Goal: Task Accomplishment & Management: Manage account settings

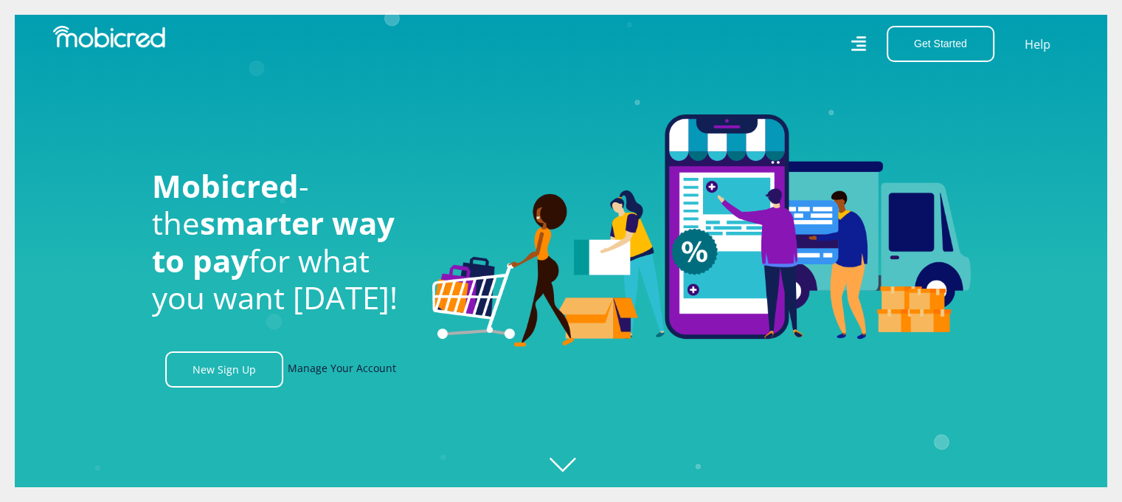
scroll to position [0, 1050]
click at [372, 365] on link "Manage Your Account" at bounding box center [342, 369] width 108 height 36
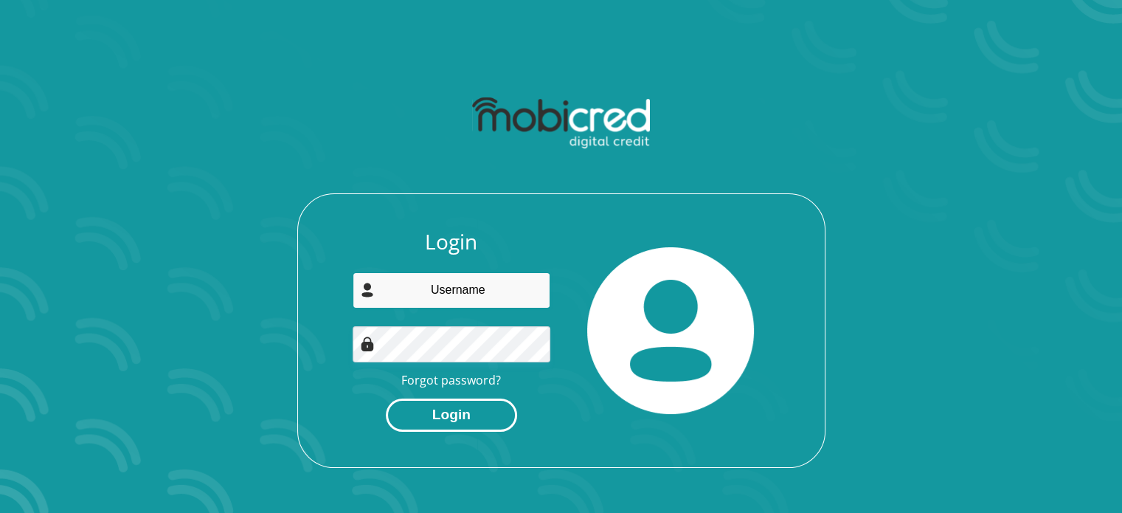
type input "[EMAIL_ADDRESS][DOMAIN_NAME]"
click at [469, 412] on button "Login" at bounding box center [451, 414] width 131 height 33
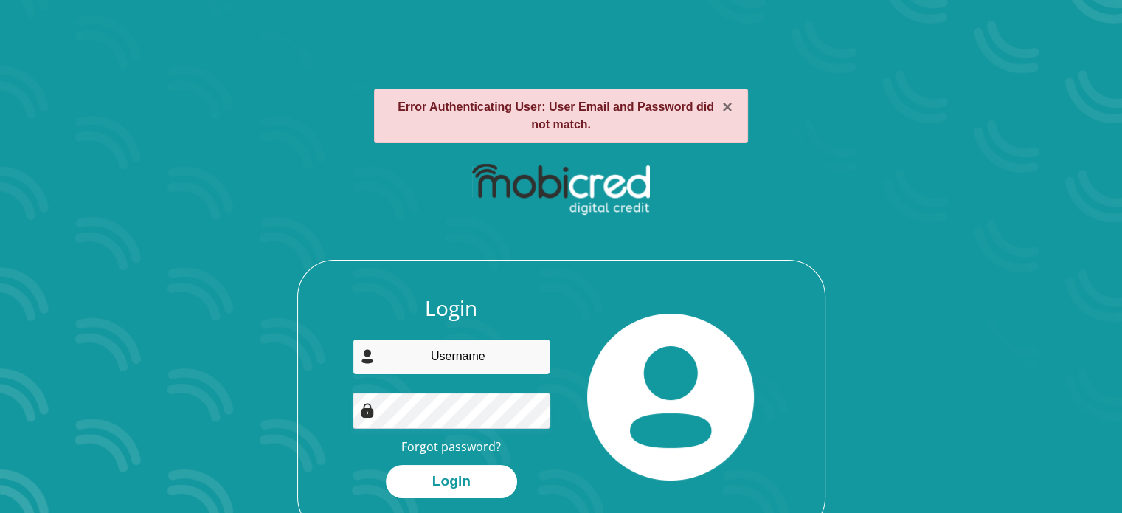
type input "[EMAIL_ADDRESS][DOMAIN_NAME]"
click at [500, 347] on input "[EMAIL_ADDRESS][DOMAIN_NAME]" at bounding box center [452, 357] width 198 height 36
drag, startPoint x: 481, startPoint y: 441, endPoint x: 456, endPoint y: 444, distance: 25.2
click at [456, 444] on link "Forgot password?" at bounding box center [451, 446] width 100 height 16
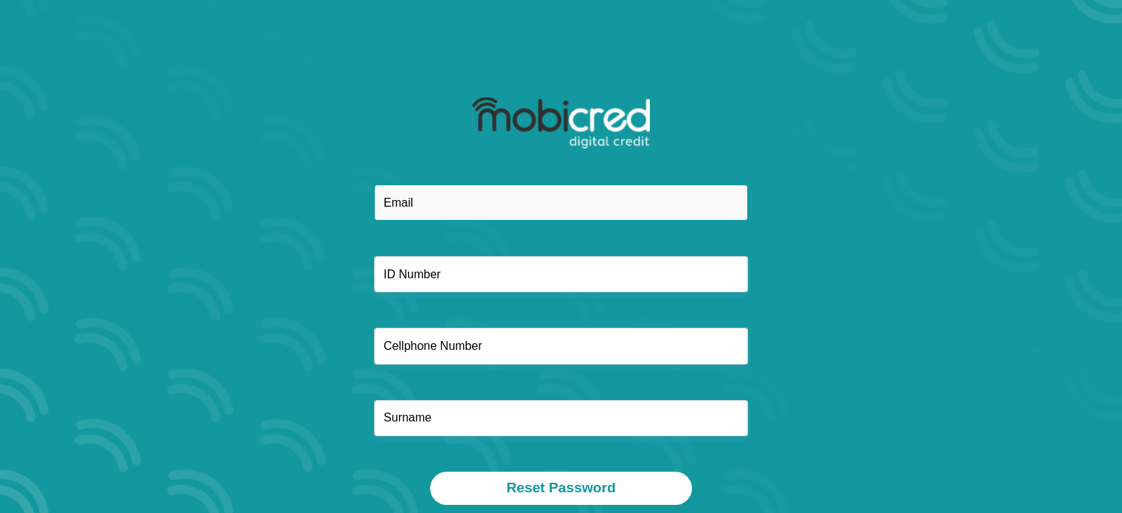
click at [442, 218] on input "email" at bounding box center [561, 202] width 374 height 36
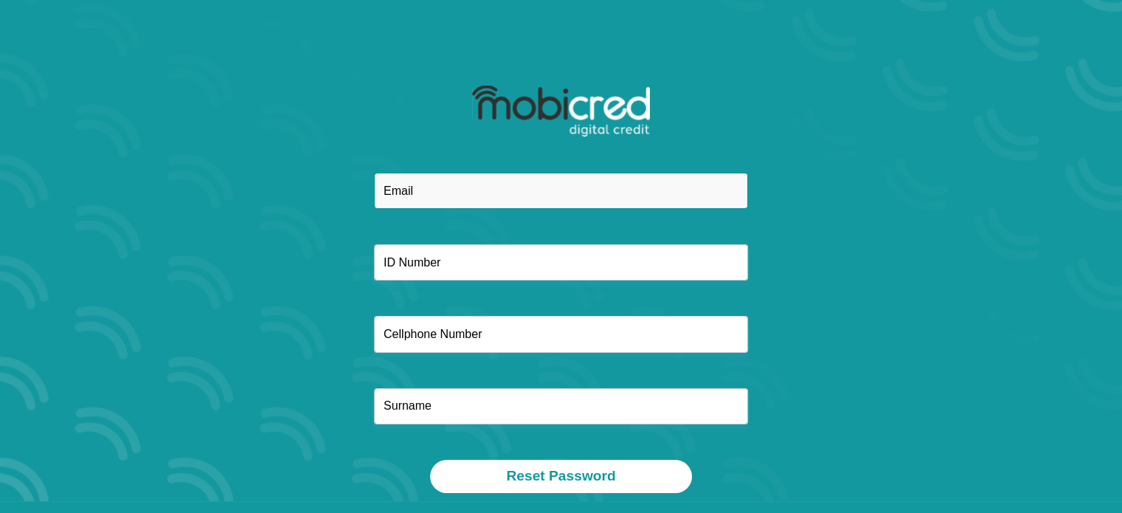
scroll to position [14, 0]
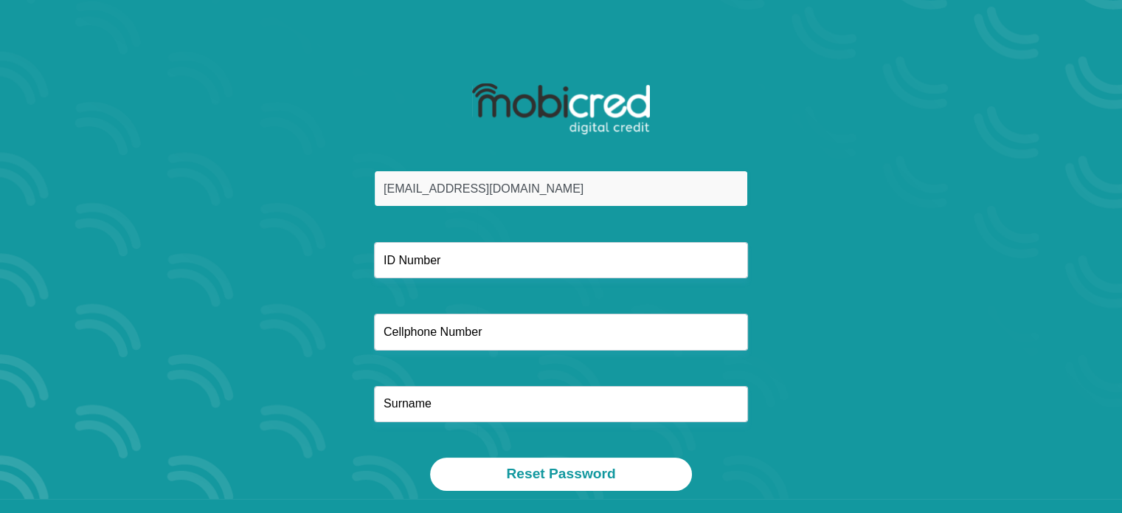
type input "mokgosimotheo@gmail.com"
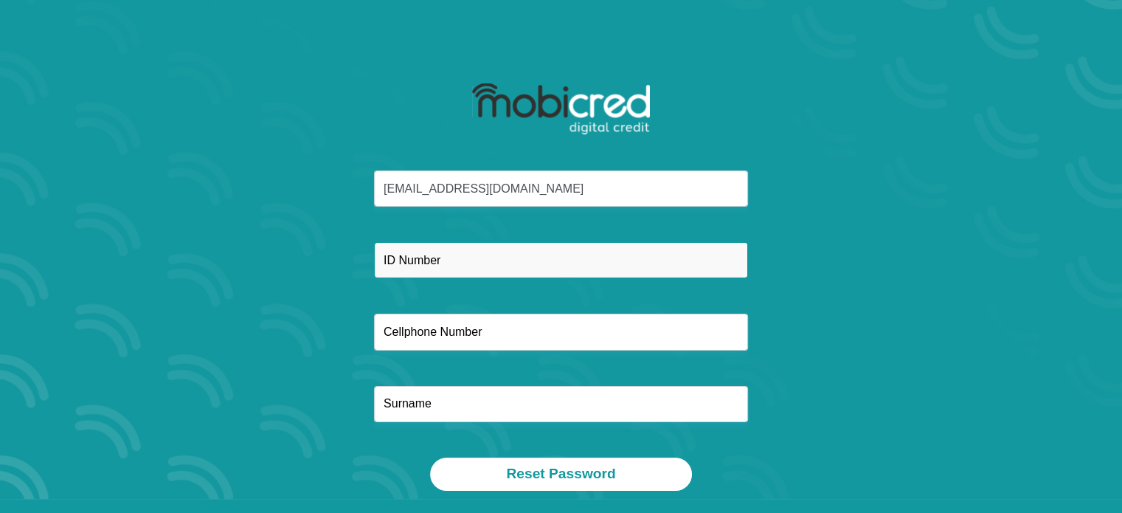
click at [425, 265] on input "text" at bounding box center [561, 260] width 374 height 36
type input "9801275503086"
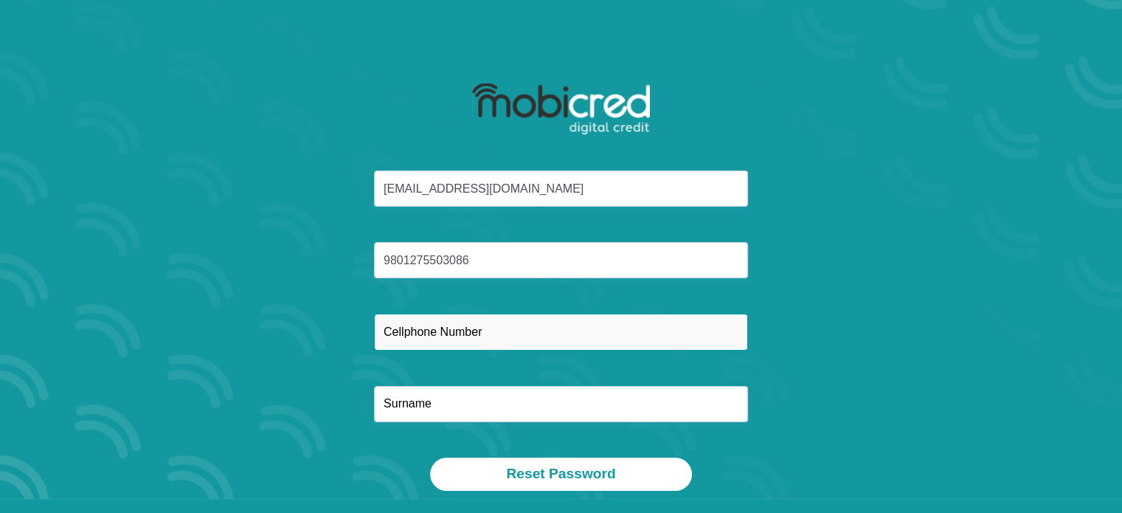
click at [453, 335] on input "text" at bounding box center [561, 331] width 374 height 36
type input "0678314910"
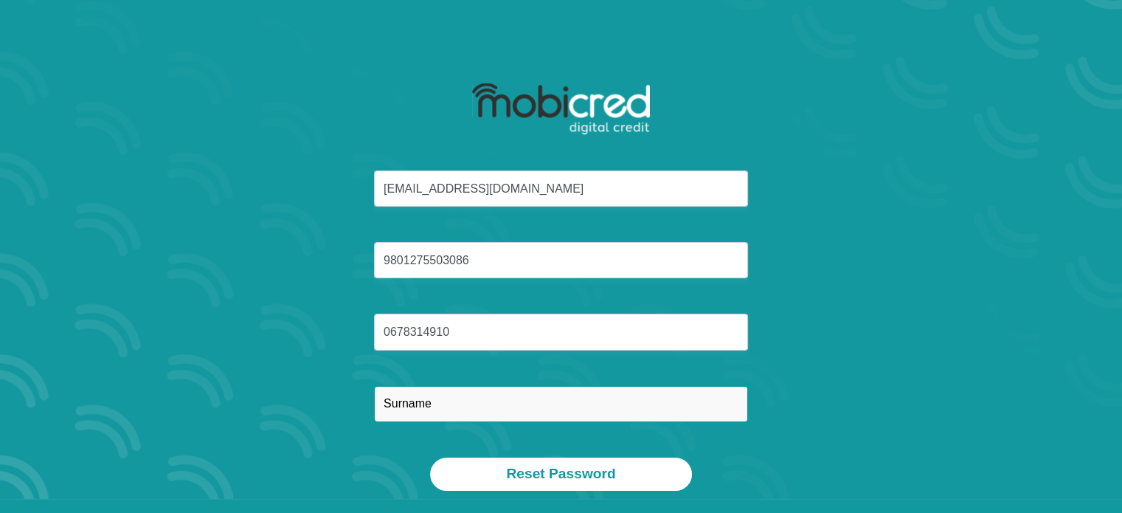
click at [434, 398] on input "text" at bounding box center [561, 404] width 374 height 36
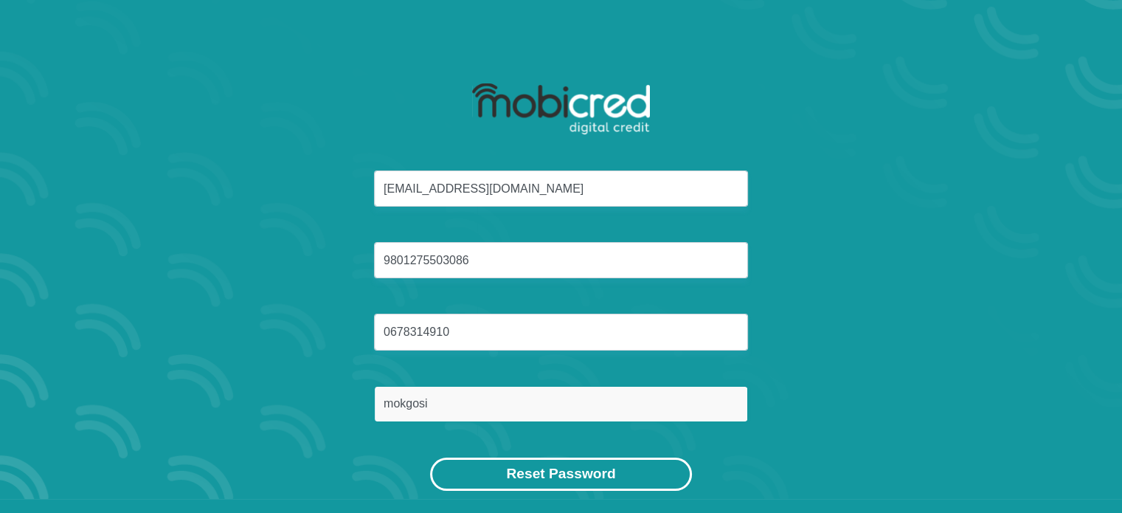
type input "mokgosi"
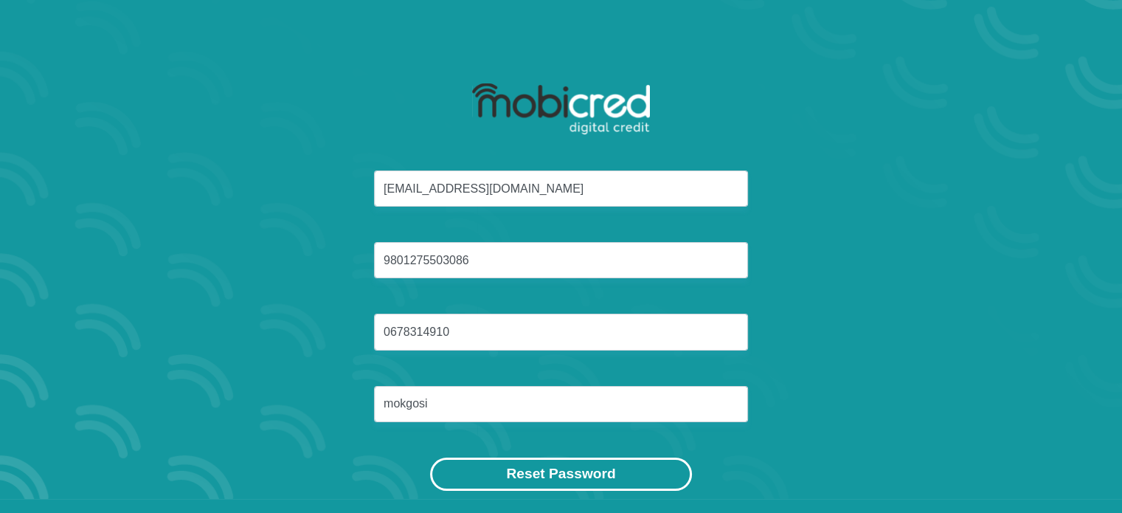
click at [635, 488] on button "Reset Password" at bounding box center [560, 473] width 261 height 33
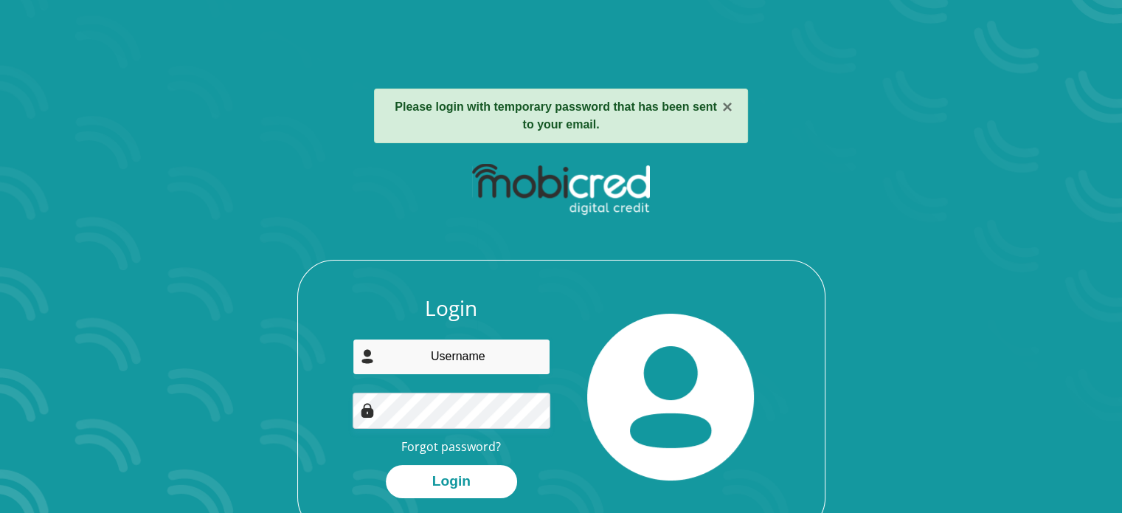
type input "[EMAIL_ADDRESS][DOMAIN_NAME]"
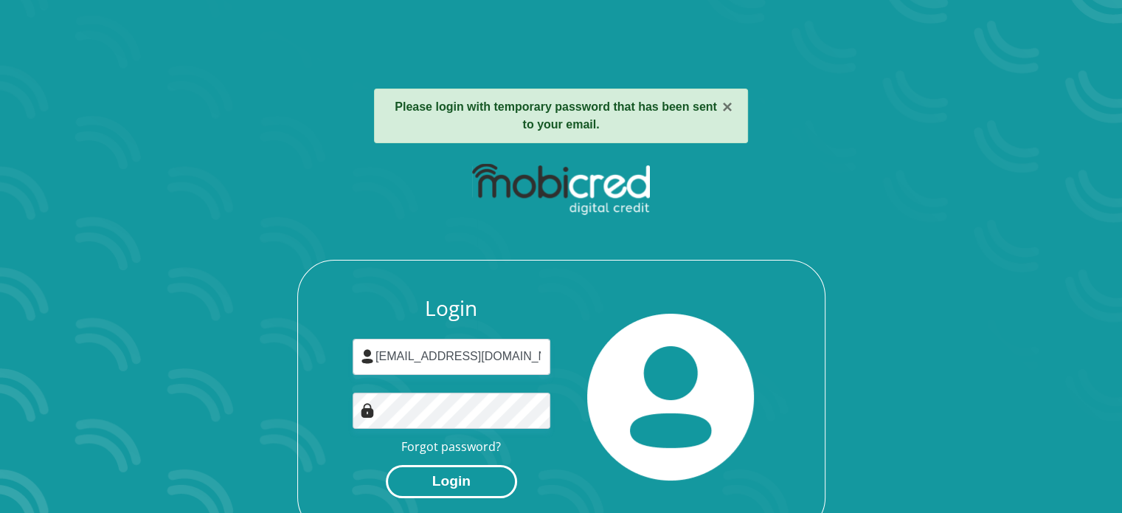
click at [463, 480] on button "Login" at bounding box center [451, 481] width 131 height 33
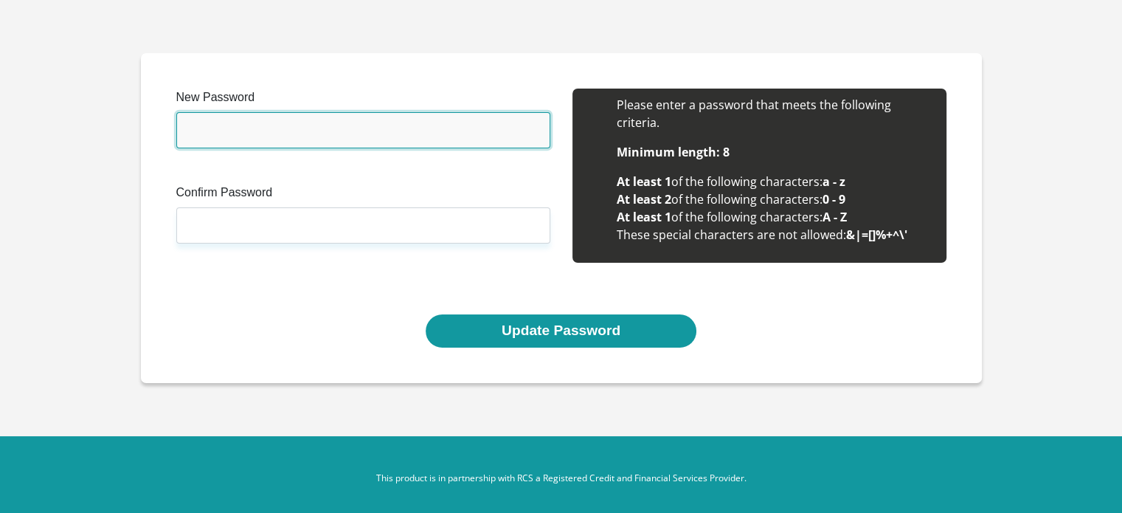
click at [369, 129] on input "New Password" at bounding box center [363, 130] width 374 height 36
type input "Lwandle@12"
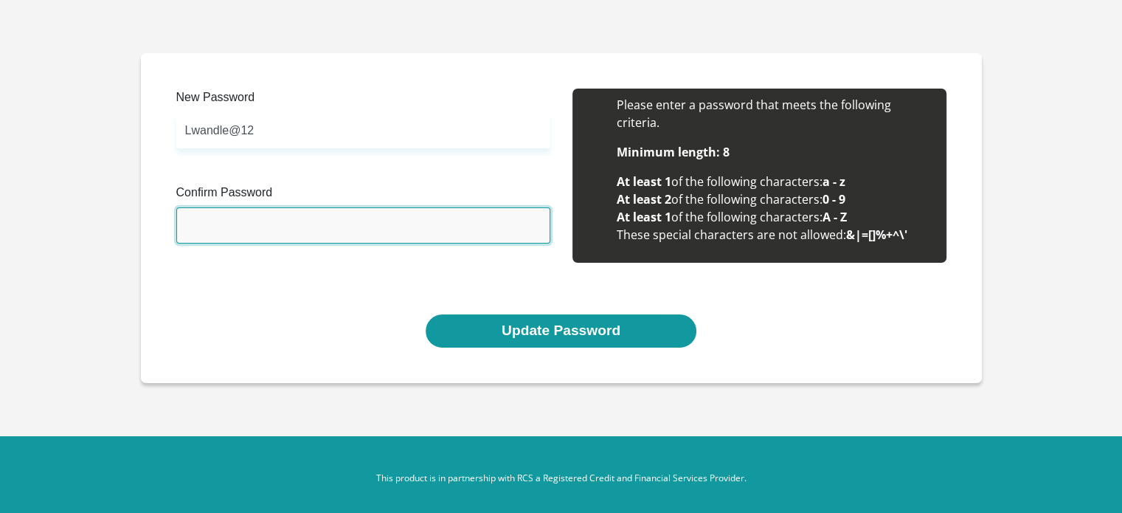
click at [291, 241] on input "Confirm Password" at bounding box center [363, 225] width 374 height 36
type input "Lwandle@12"
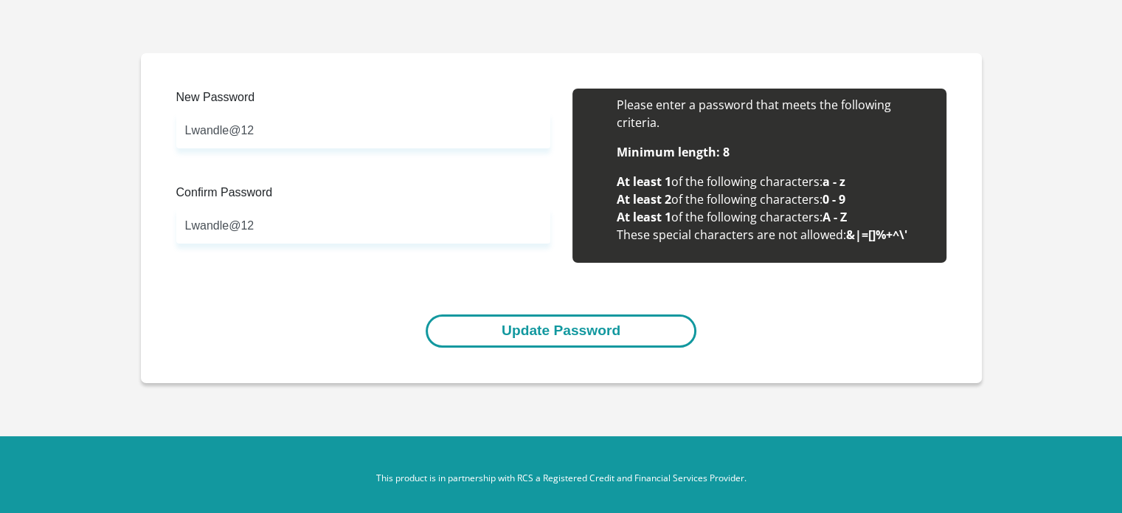
click at [510, 336] on button "Update Password" at bounding box center [561, 330] width 271 height 33
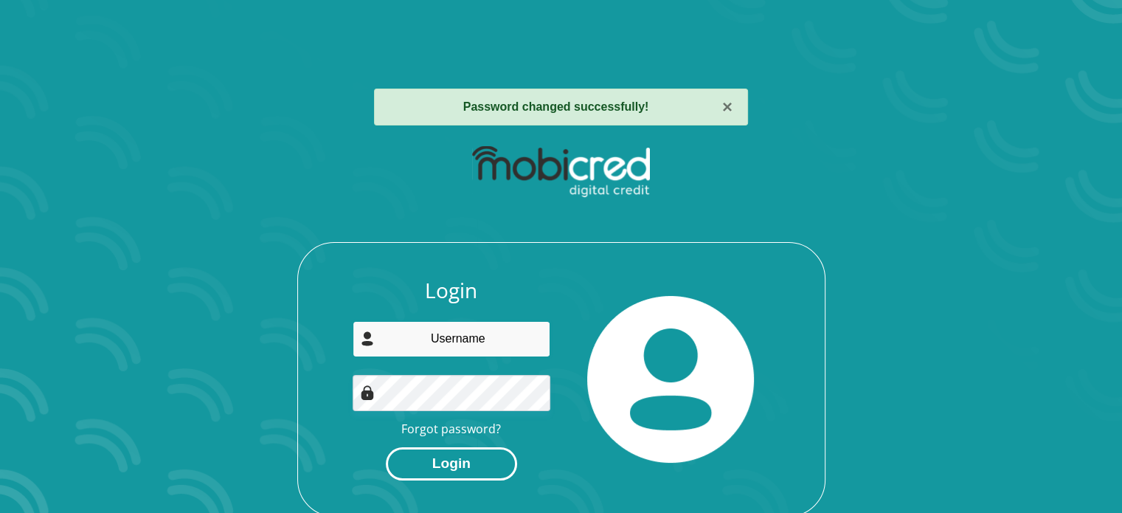
type input "[EMAIL_ADDRESS][DOMAIN_NAME]"
click at [457, 465] on button "Login" at bounding box center [451, 463] width 131 height 33
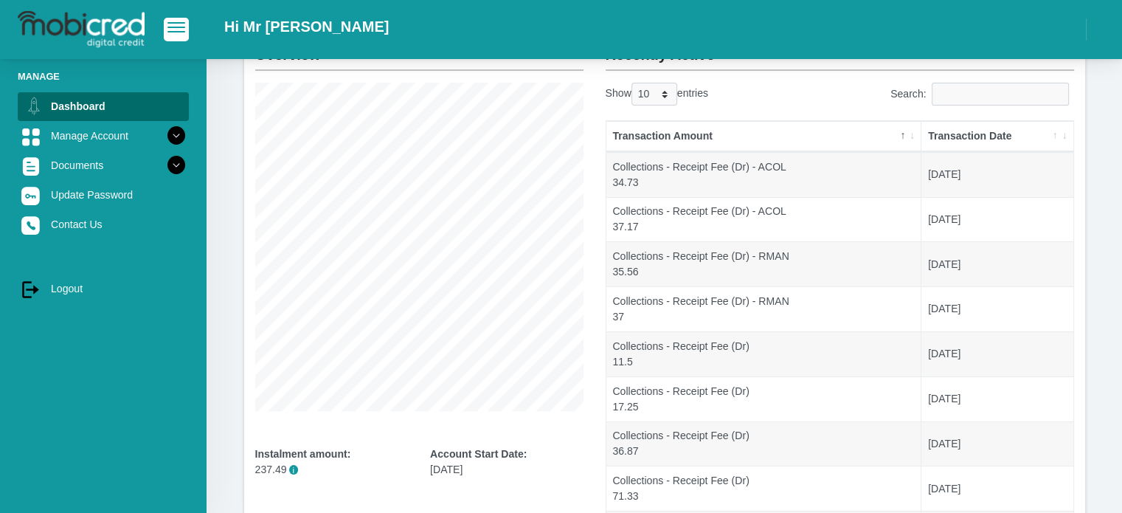
scroll to position [100, 0]
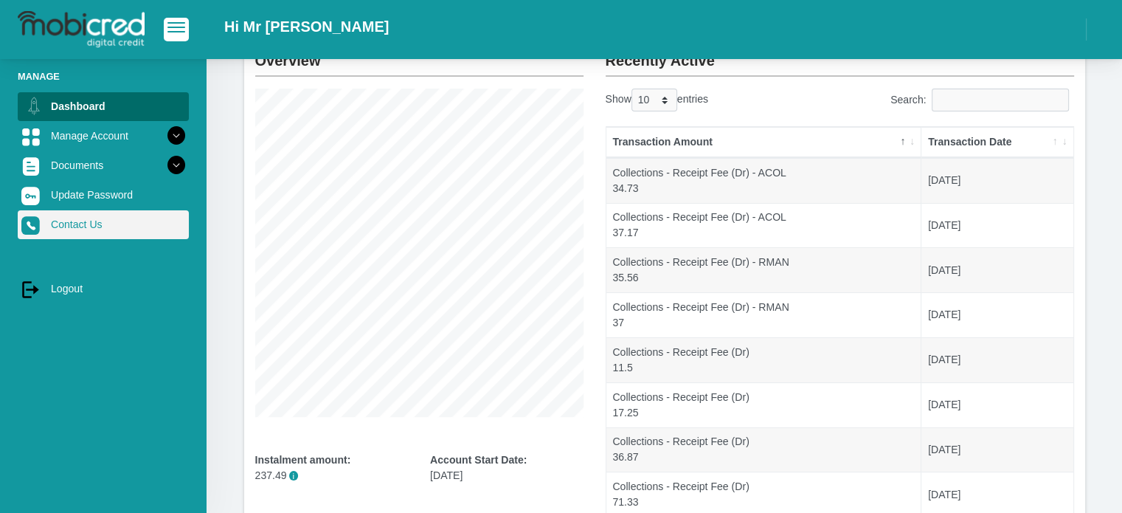
click at [104, 221] on link "Contact Us" at bounding box center [103, 224] width 171 height 28
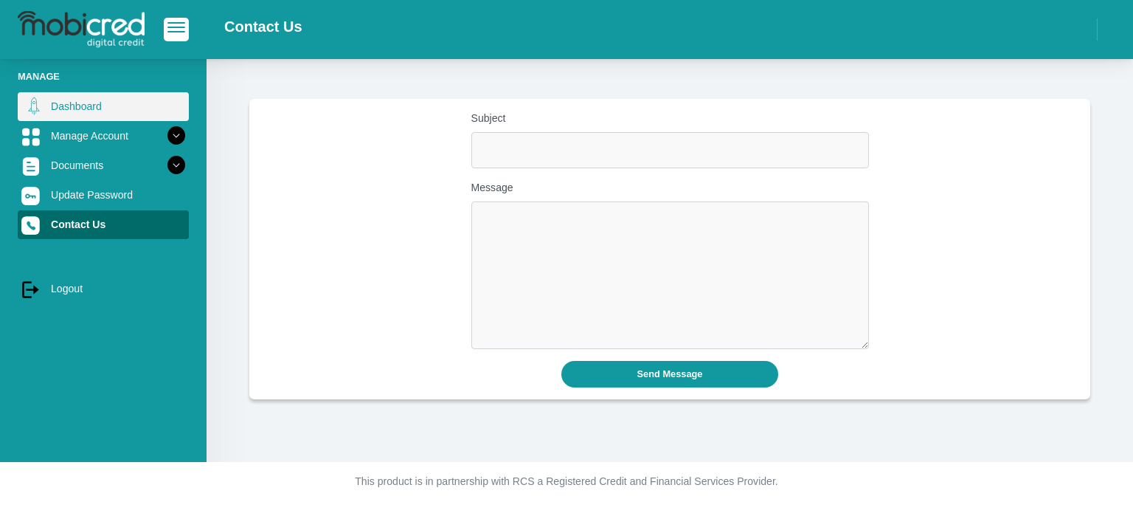
click at [125, 106] on link "Dashboard" at bounding box center [103, 106] width 171 height 28
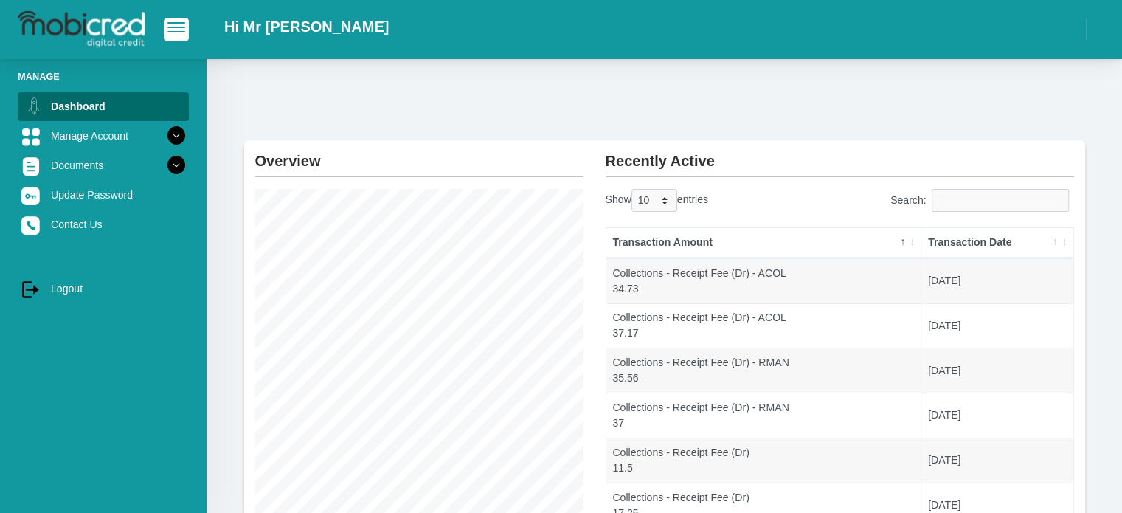
click at [708, 512] on html "Hi Mr [PERSON_NAME]" at bounding box center [561, 416] width 1122 height 832
